Goal: Task Accomplishment & Management: Use online tool/utility

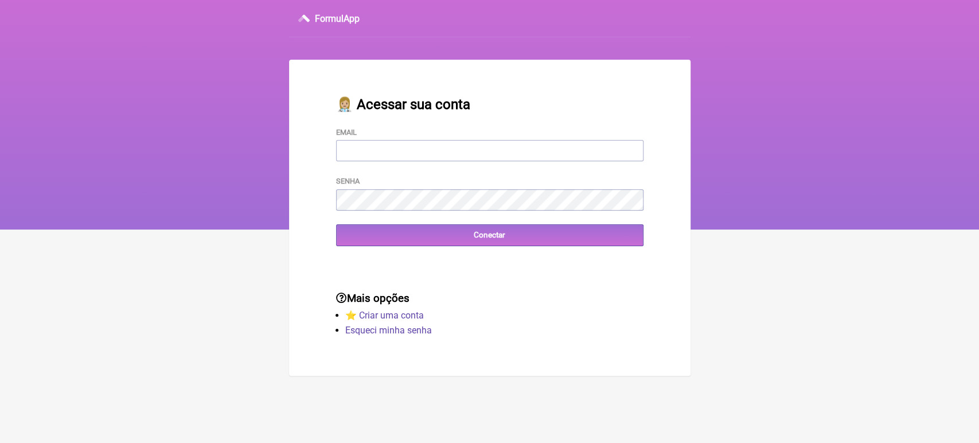
type input "[EMAIL_ADDRESS][DOMAIN_NAME]"
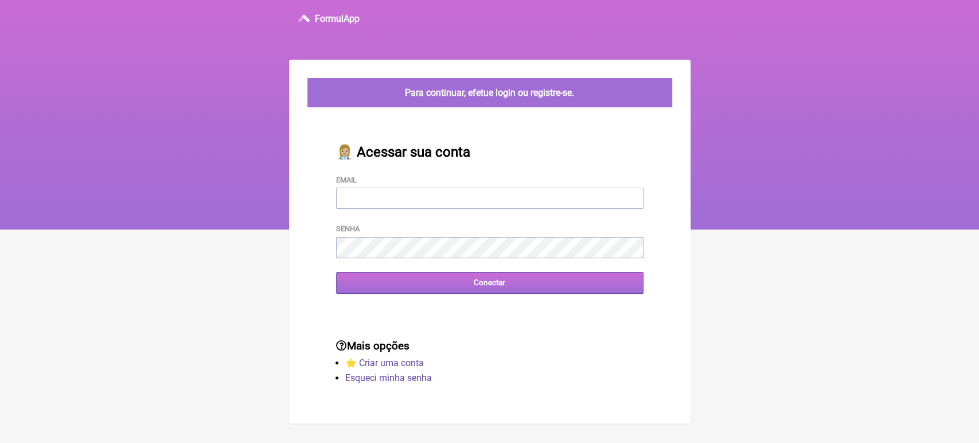
type input "[EMAIL_ADDRESS][DOMAIN_NAME]"
click at [448, 283] on input "Conectar" at bounding box center [489, 282] width 307 height 21
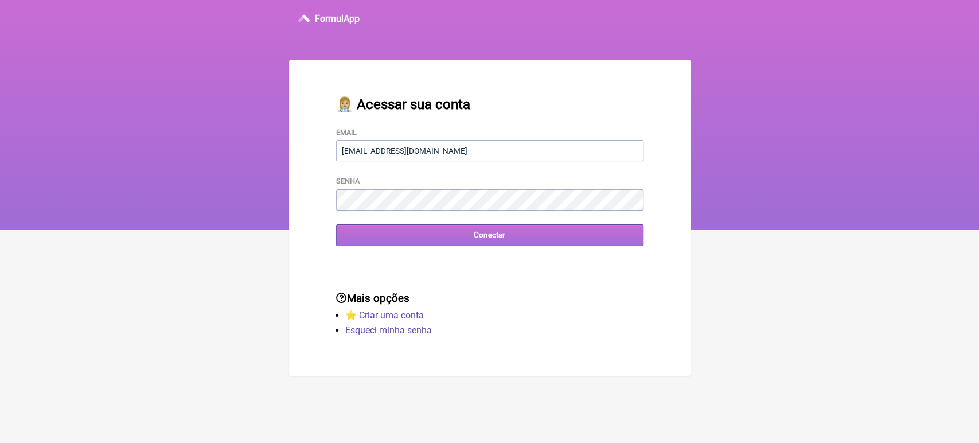
click at [404, 245] on input "Conectar" at bounding box center [489, 234] width 307 height 21
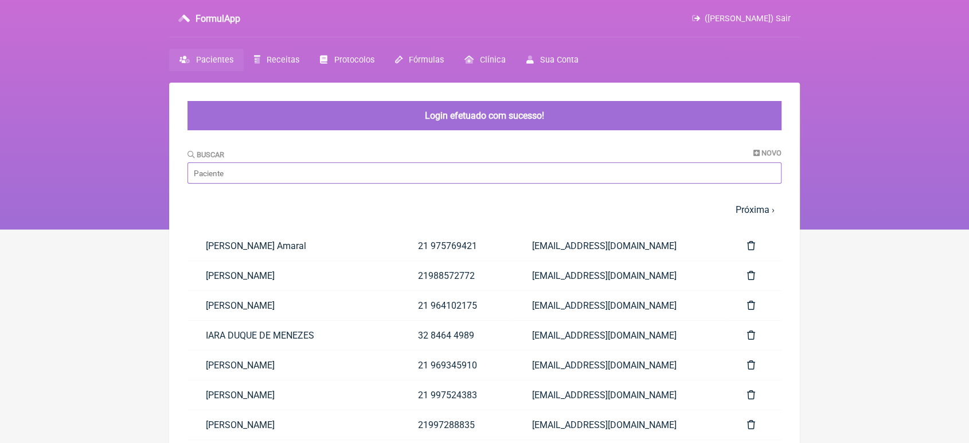
click at [381, 175] on input "Buscar" at bounding box center [485, 172] width 594 height 21
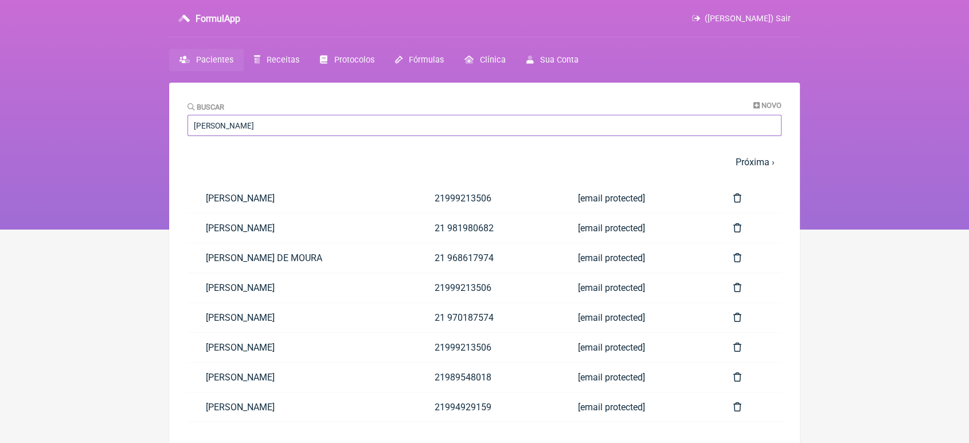
type input "alexandre"
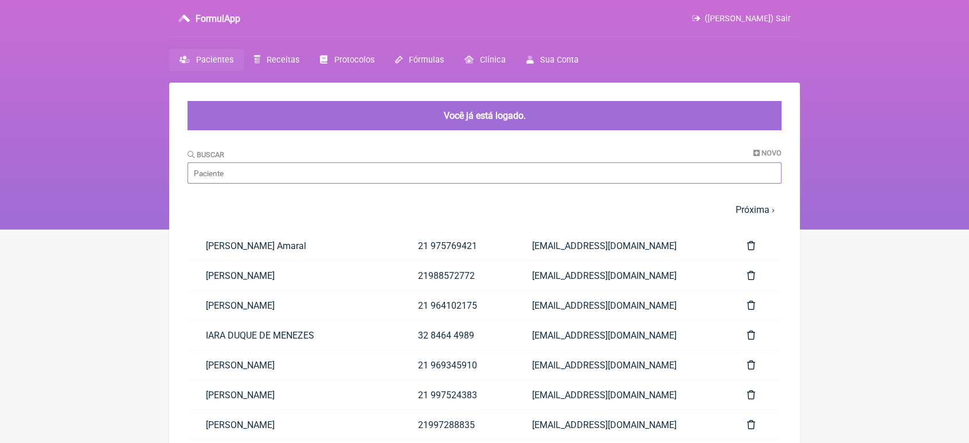
click at [347, 173] on input "Buscar" at bounding box center [485, 172] width 594 height 21
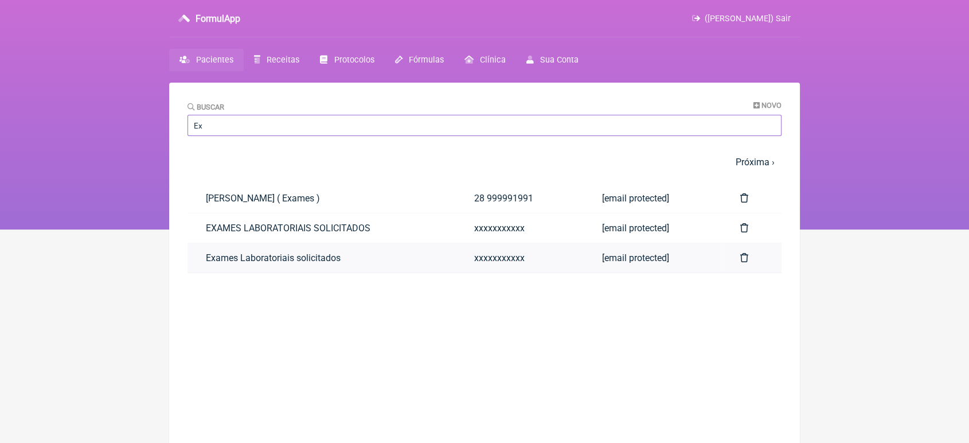
type input "Ex"
click at [220, 259] on link "Exames Laboratoriais solicitados" at bounding box center [322, 257] width 268 height 29
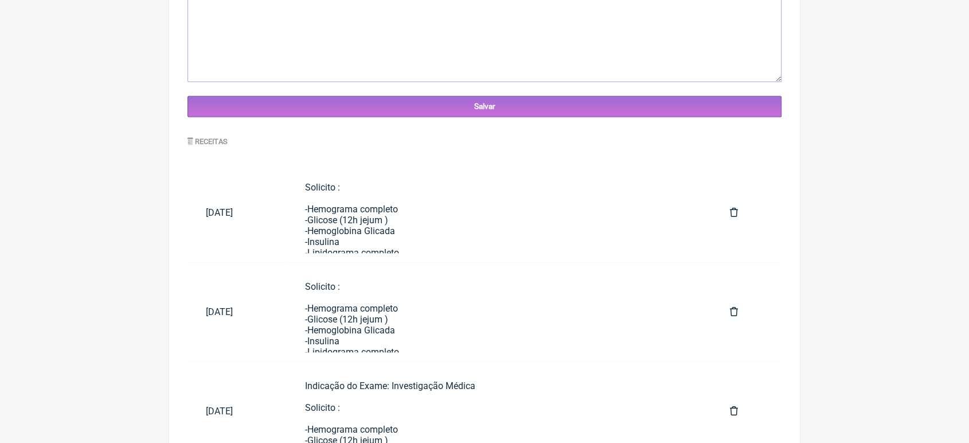
scroll to position [451, 0]
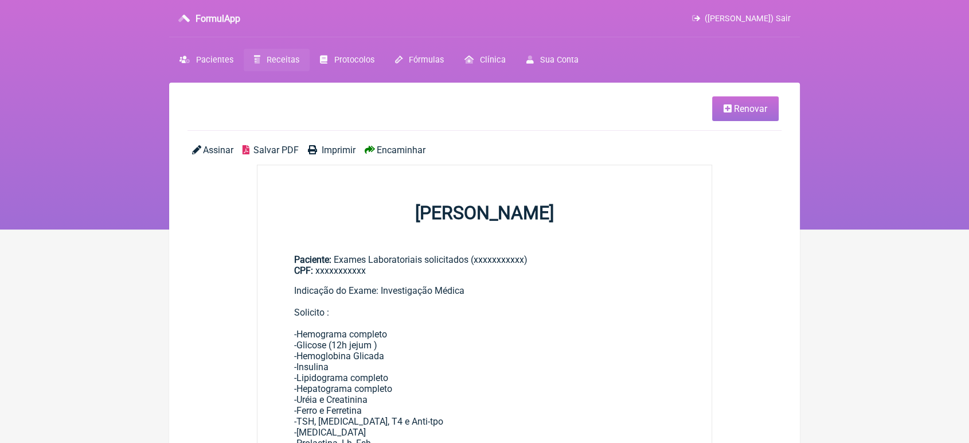
click at [743, 103] on span "Renovar" at bounding box center [750, 108] width 33 height 11
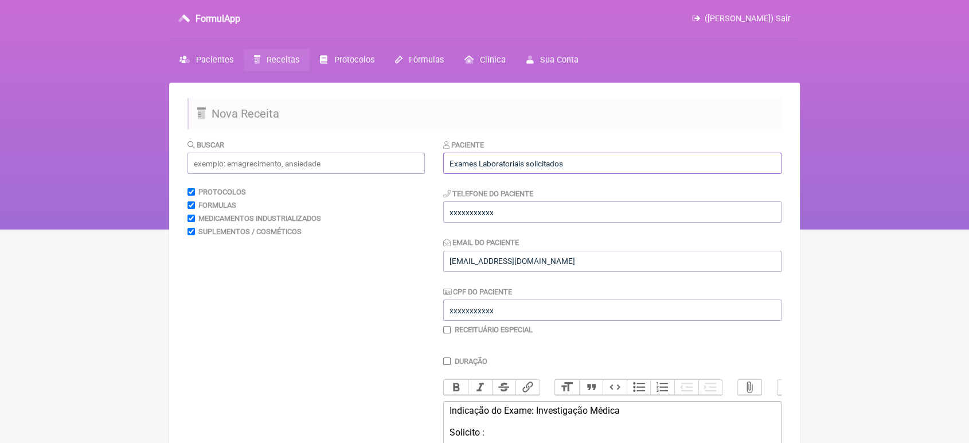
click at [593, 165] on input "Exames Laboratoriais solicitados" at bounding box center [612, 163] width 338 height 21
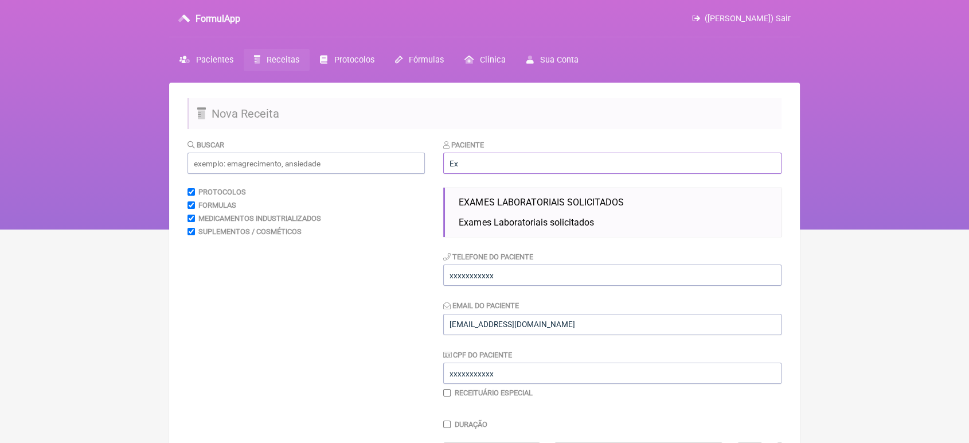
type input "E"
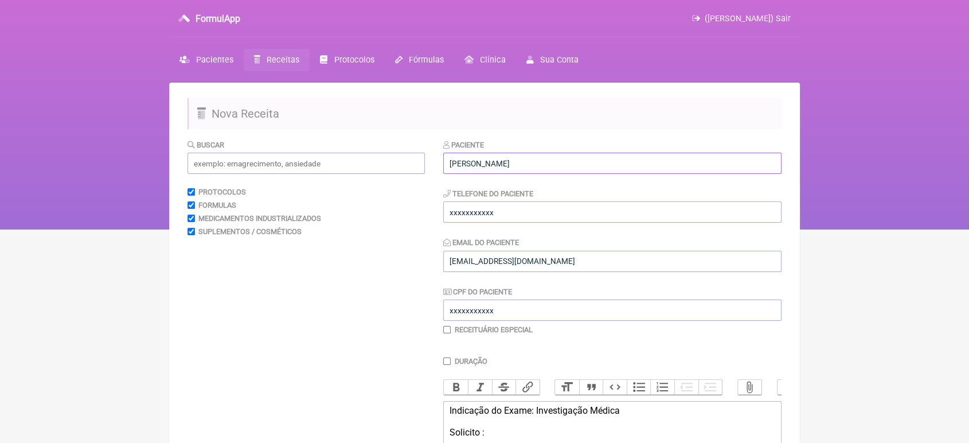
type input "[PERSON_NAME]"
click at [564, 206] on input "xxxxxxxxxxx" at bounding box center [612, 211] width 338 height 21
type input "x"
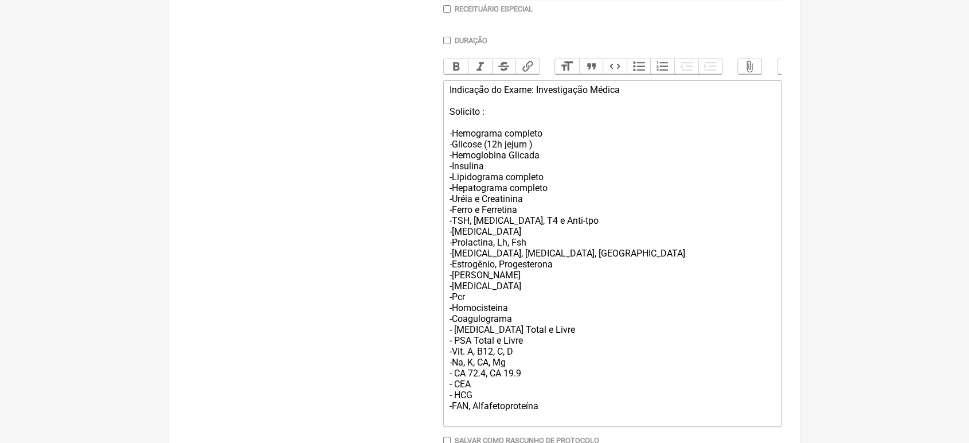
scroll to position [408, 0]
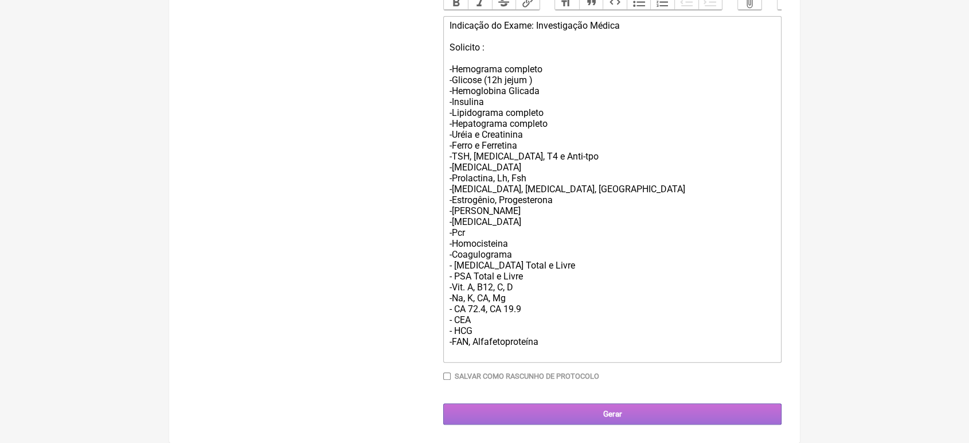
type input "21989548018"
click at [749, 412] on input "Gerar" at bounding box center [612, 413] width 338 height 21
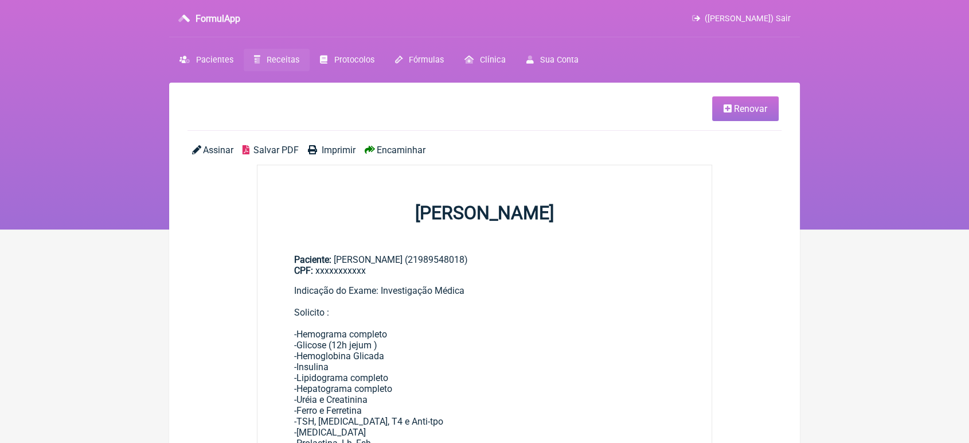
click at [397, 153] on span "Encaminhar" at bounding box center [401, 150] width 49 height 11
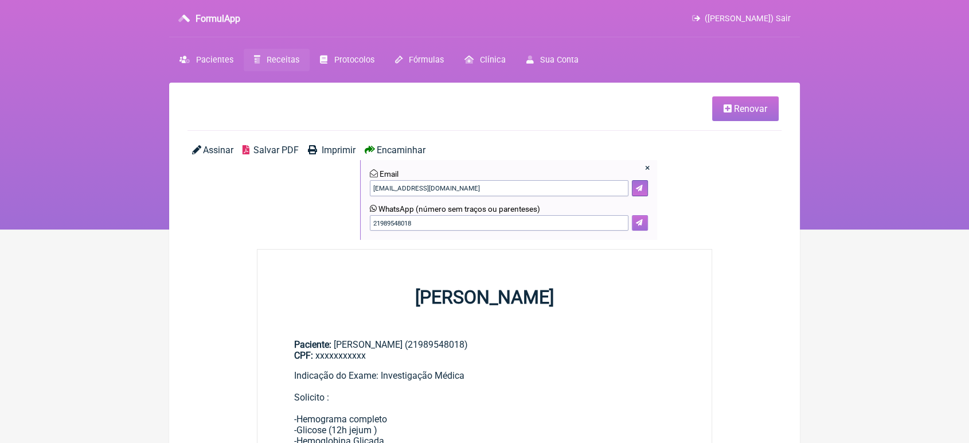
click at [640, 219] on button at bounding box center [640, 223] width 16 height 16
